Goal: Information Seeking & Learning: Learn about a topic

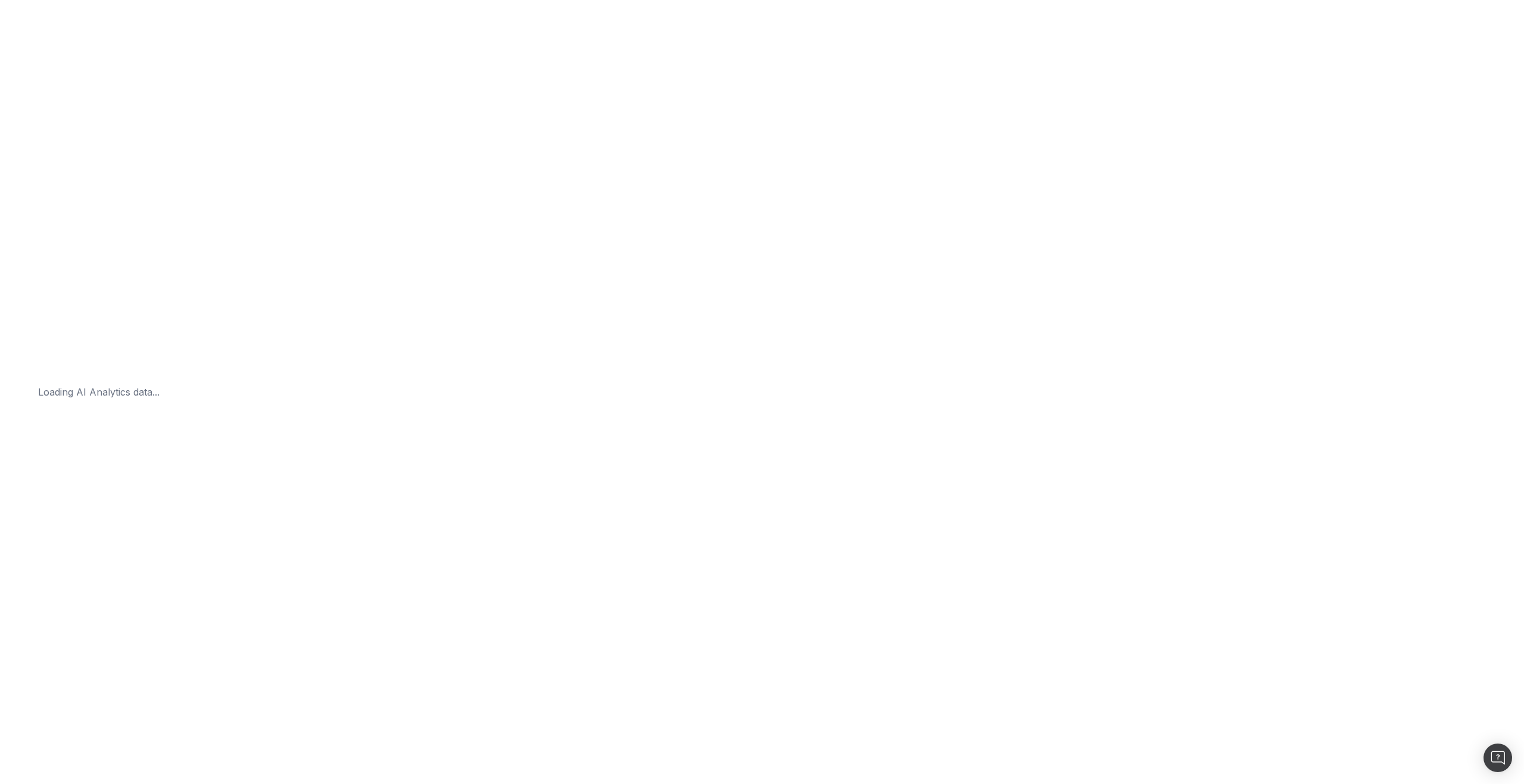
click at [592, 184] on div "Loading... Loading AI Analytics data..." at bounding box center [762, 392] width 1524 height 784
